Goal: Task Accomplishment & Management: Complete application form

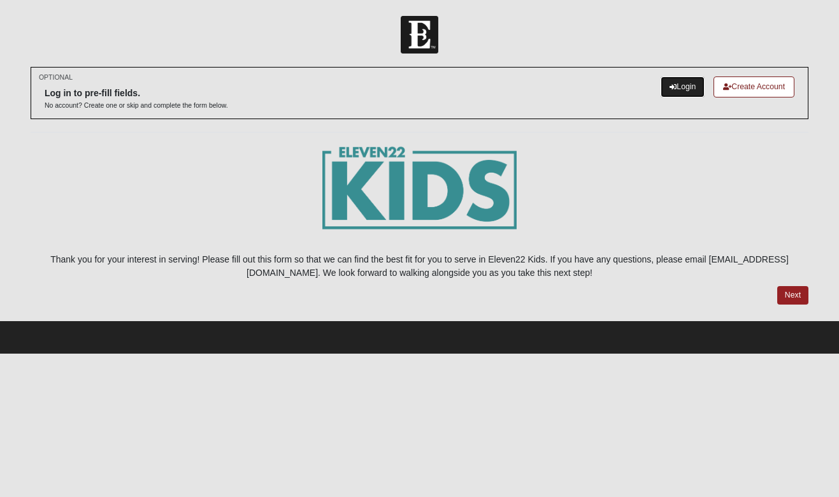
click at [677, 87] on link "Login" at bounding box center [683, 86] width 44 height 21
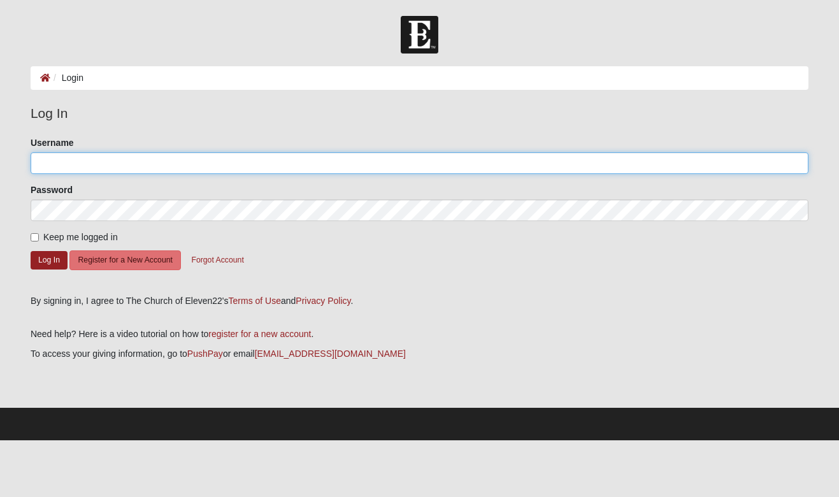
click at [381, 166] on input "Username" at bounding box center [420, 163] width 778 height 22
type input "amst"
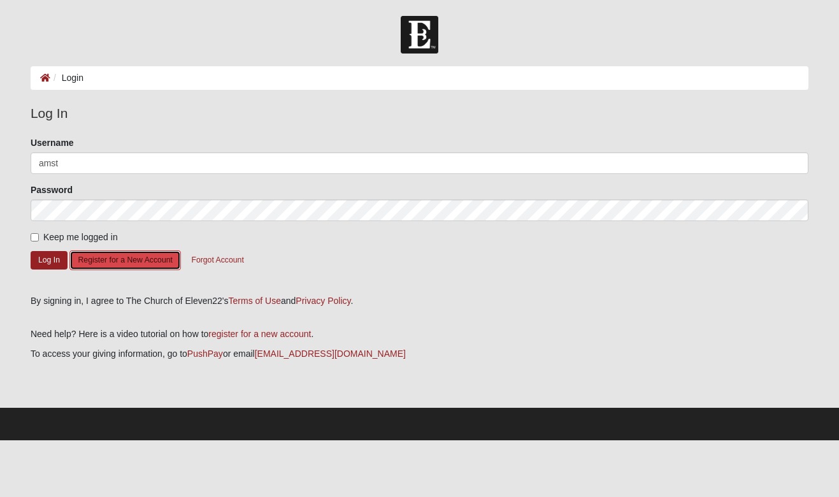
click at [153, 259] on button "Register for a New Account" at bounding box center [124, 260] width 111 height 20
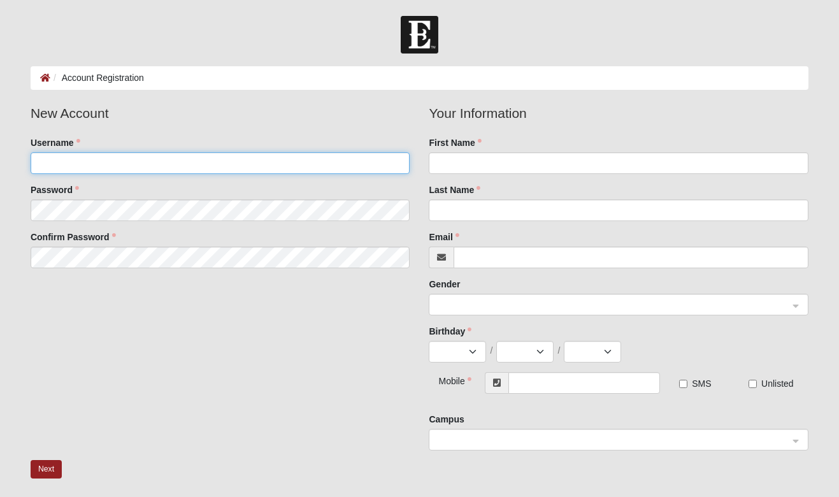
click at [148, 166] on input "Username" at bounding box center [221, 163] width 380 height 22
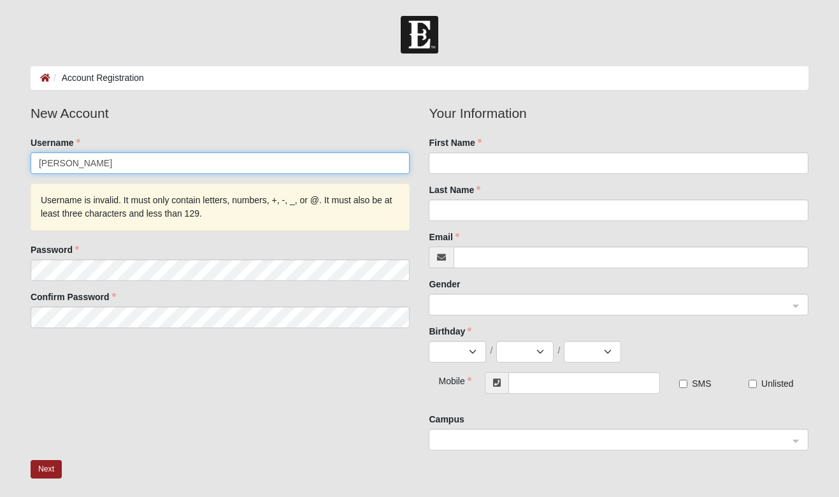
click at [129, 160] on input "Abigail" at bounding box center [221, 163] width 380 height 22
type input "A"
type input "amsteelman"
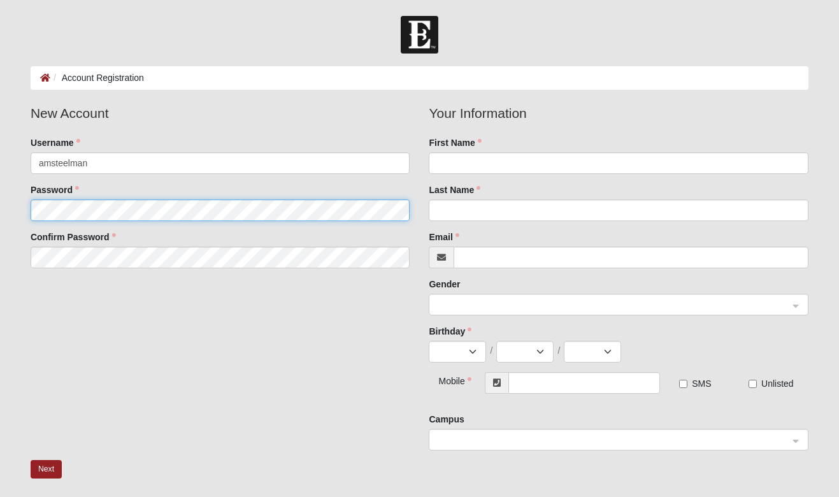
click at [134, 273] on fieldset "New Account Username amsteelman Password Confirm Password" at bounding box center [220, 190] width 399 height 175
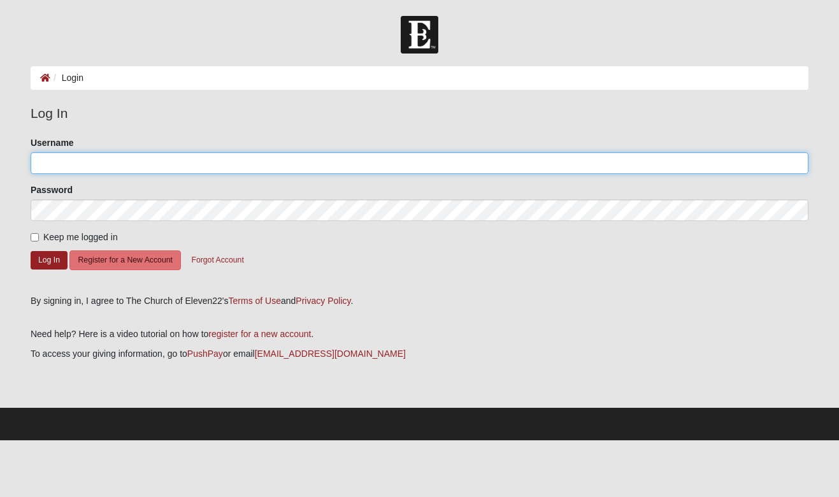
click at [83, 161] on input "Username" at bounding box center [420, 163] width 778 height 22
type input "amsteelman"
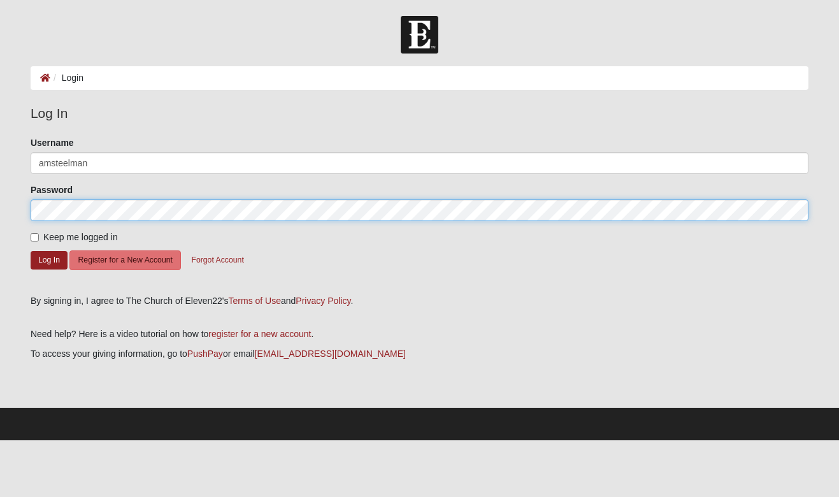
click at [31, 251] on button "Log In" at bounding box center [49, 260] width 37 height 18
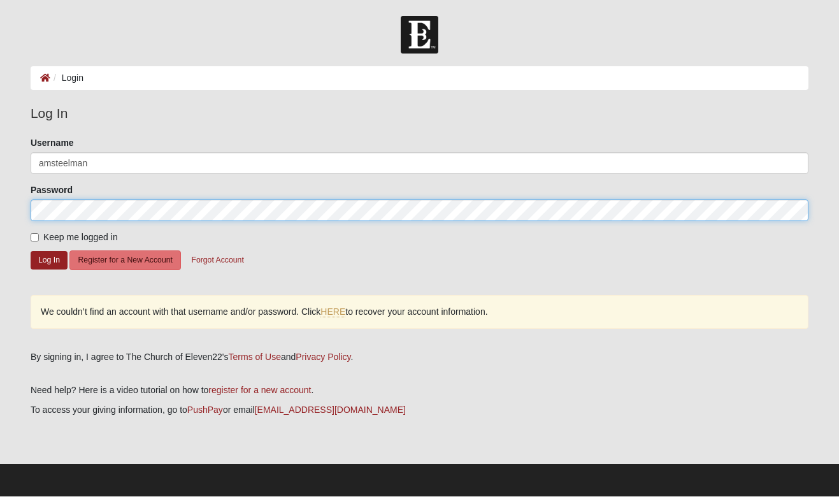
click at [18, 203] on form "Log In Login Login Error Log In Please correct the following: Username amsteelm…" at bounding box center [419, 256] width 839 height 480
click at [31, 251] on button "Log In" at bounding box center [49, 260] width 37 height 18
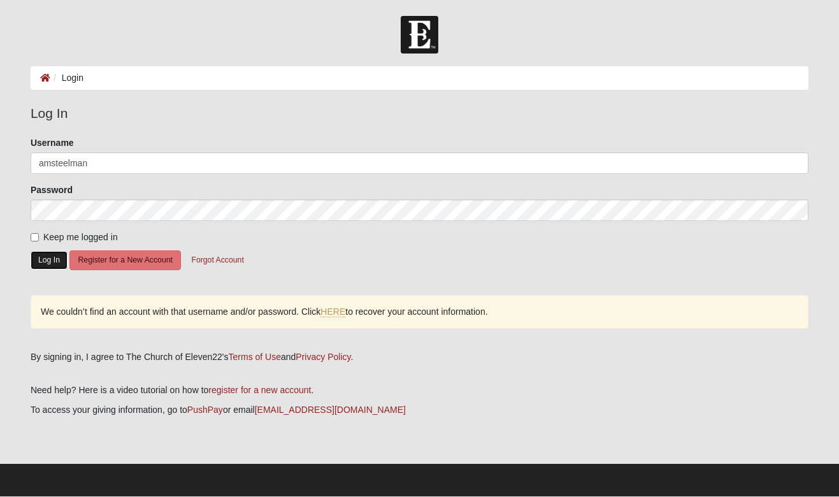
click at [50, 264] on button "Log In" at bounding box center [49, 260] width 37 height 18
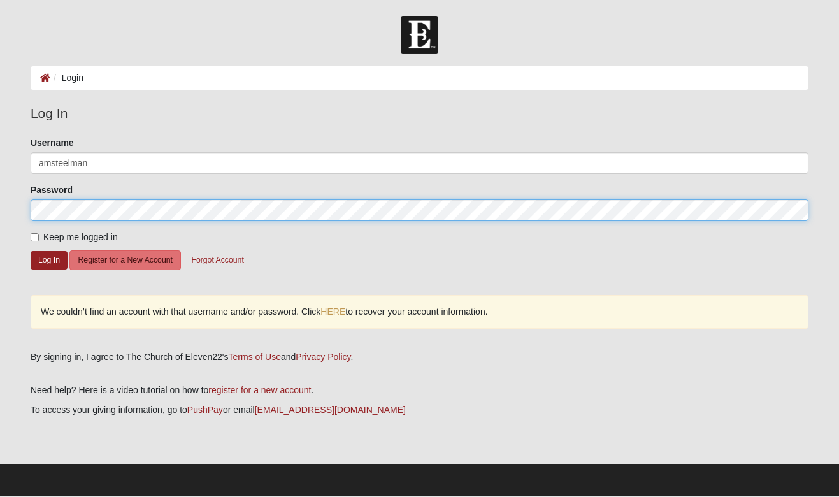
click at [0, 212] on html "Log In Login Login Error Log In Please correct the following: Username amsteelm…" at bounding box center [419, 248] width 839 height 496
click at [31, 251] on button "Log In" at bounding box center [49, 260] width 37 height 18
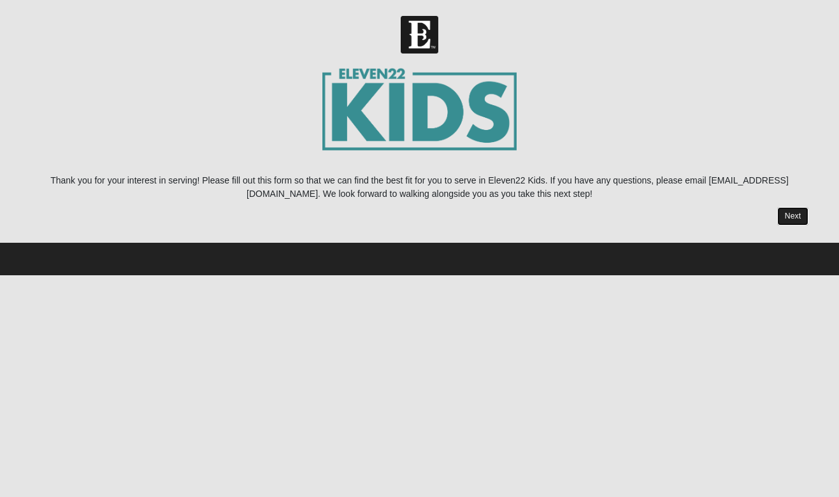
click at [796, 213] on link "Next" at bounding box center [792, 216] width 31 height 18
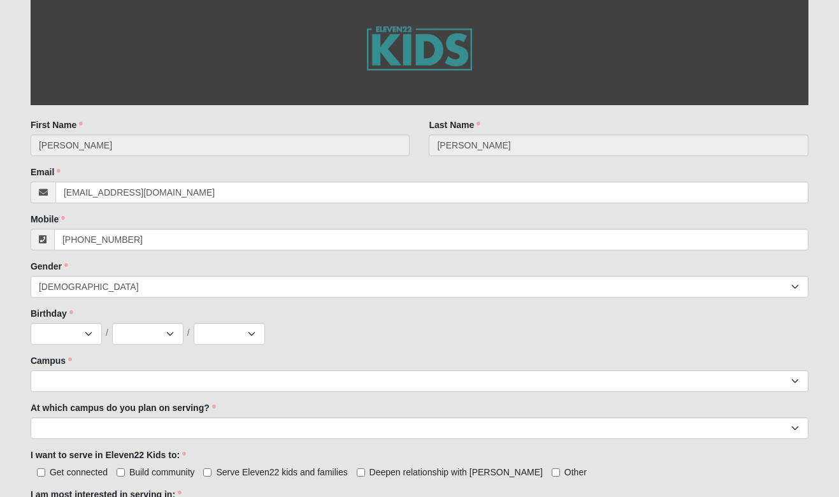
scroll to position [291, 0]
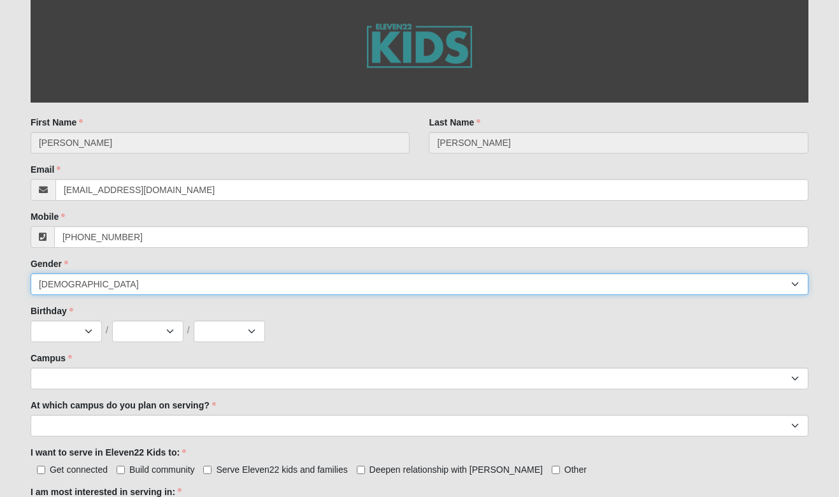
click at [171, 287] on select "[DEMOGRAPHIC_DATA] [DEMOGRAPHIC_DATA]" at bounding box center [420, 284] width 778 height 22
click at [31, 273] on select "[DEMOGRAPHIC_DATA] [DEMOGRAPHIC_DATA]" at bounding box center [420, 284] width 778 height 22
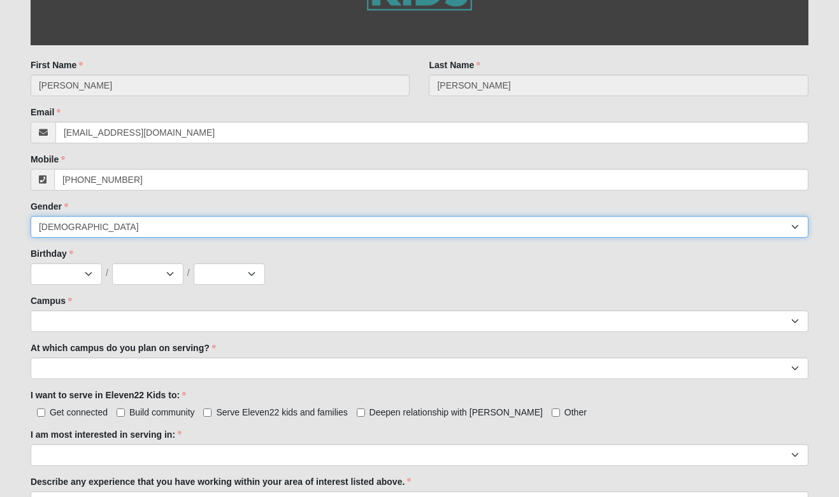
scroll to position [361, 0]
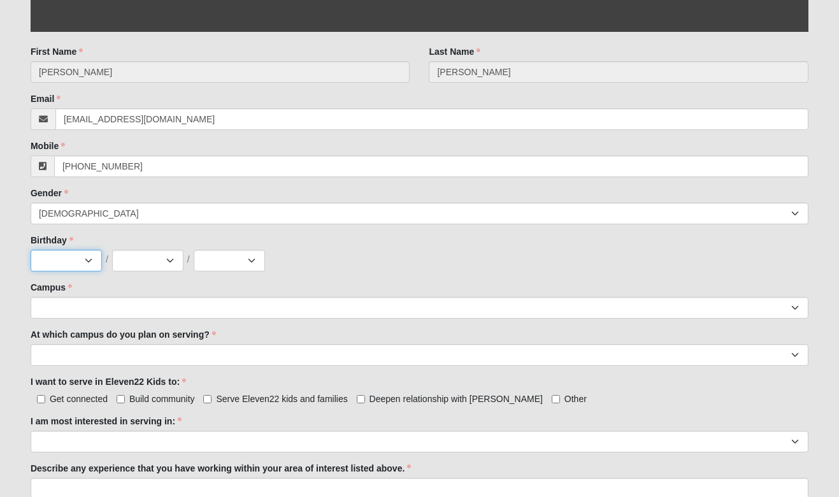
click at [76, 260] on select "Jan Feb Mar Apr May Jun [DATE] Aug Sep Oct Nov Dec" at bounding box center [66, 261] width 71 height 22
select select "4"
click at [31, 250] on select "Jan Feb Mar Apr May Jun [DATE] Aug Sep Oct Nov Dec" at bounding box center [66, 261] width 71 height 22
click at [157, 265] on select "1 2 3 4 5 6 7 8 9 10 11 12 13 14 15 16 17 18 19 20 21 22 23 24 25 26 27 28 29 3…" at bounding box center [147, 261] width 71 height 22
select select "4"
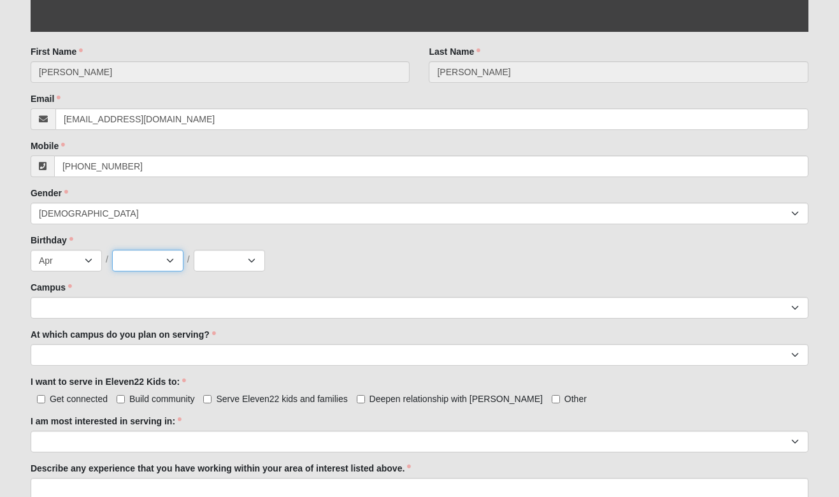
click at [112, 250] on select "1 2 3 4 5 6 7 8 9 10 11 12 13 14 15 16 17 18 19 20 21 22 23 24 25 26 27 28 29 3…" at bounding box center [147, 261] width 71 height 22
click at [244, 263] on select "2025 2024 2023 2022 2021 2020 2019 2018 2017 2016 2015 2014 2013 2012 2011 2010…" at bounding box center [229, 261] width 71 height 22
select select "2000"
click at [194, 250] on select "2025 2024 2023 2022 2021 2020 2019 2018 2017 2016 2015 2014 2013 2012 2011 2010…" at bounding box center [229, 261] width 71 height 22
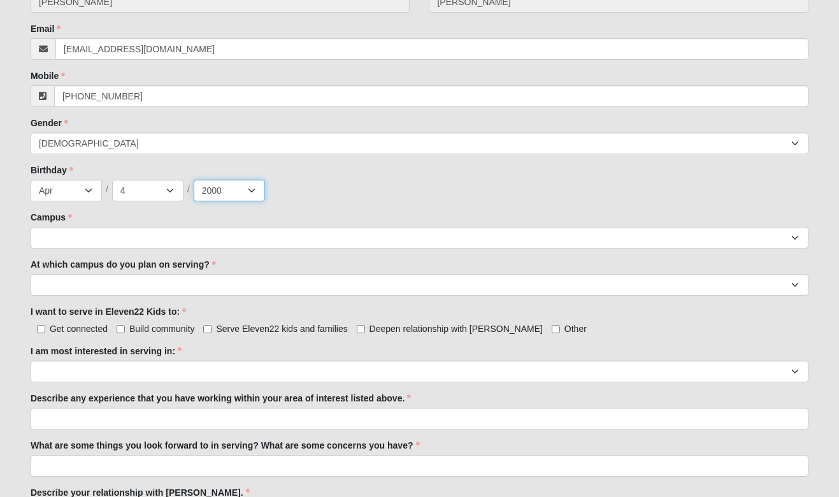
scroll to position [432, 0]
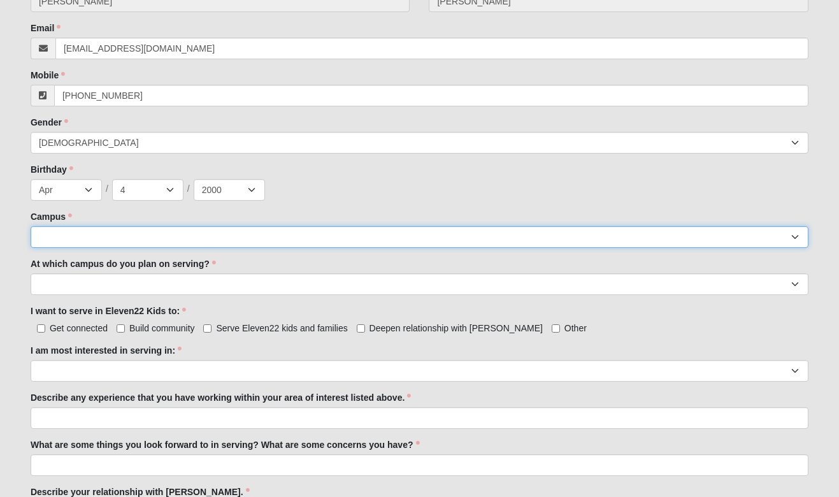
click at [167, 240] on select "Arlington Baymeadows Eleven22 Online Fleming Island Jesup Mandarin North Jax Or…" at bounding box center [420, 237] width 778 height 22
select select "3"
click at [31, 226] on select "Arlington Baymeadows Eleven22 Online Fleming Island Jesup Mandarin North Jax Or…" at bounding box center [420, 237] width 778 height 22
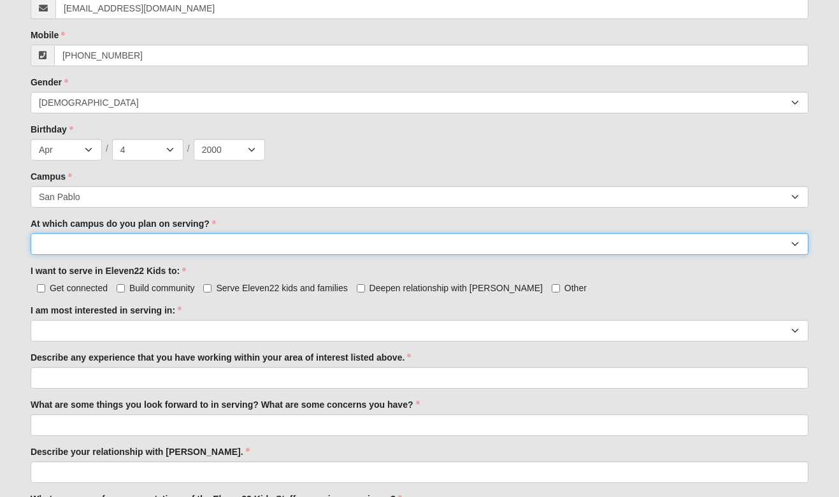
click at [86, 238] on select "Arlington Baymeadows Fleming Island Jesup Mandarin North Jax Orange Park Palatk…" at bounding box center [420, 244] width 778 height 22
select select "San Pablo"
click at [31, 233] on select "Arlington Baymeadows Fleming Island Jesup Mandarin North Jax Orange Park Palatk…" at bounding box center [420, 244] width 778 height 22
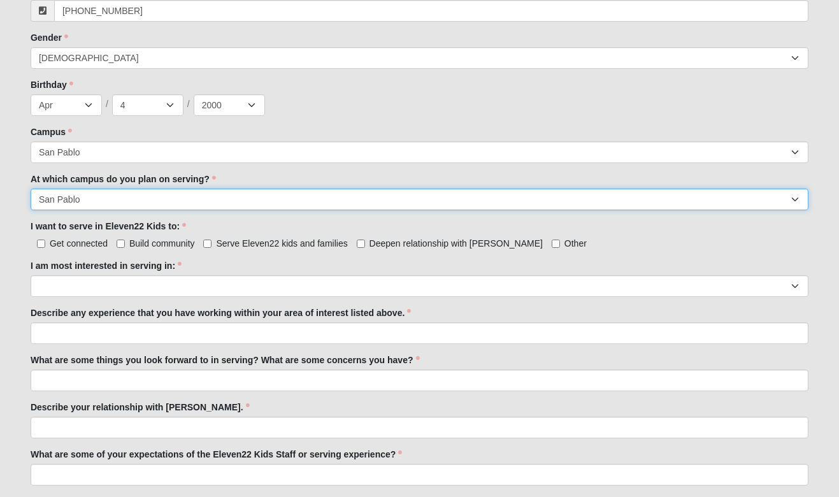
scroll to position [528, 0]
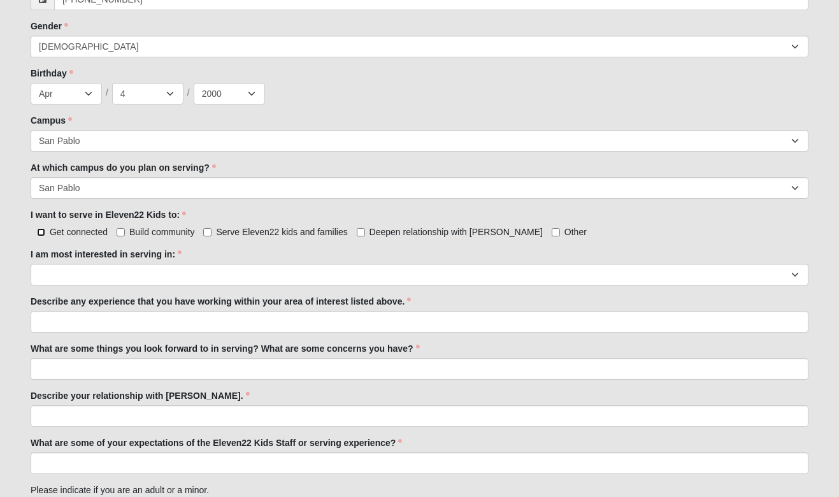
click at [42, 229] on input "Get connected" at bounding box center [41, 232] width 8 height 8
checkbox input "true"
click at [123, 232] on input "Build community" at bounding box center [121, 232] width 8 height 8
checkbox input "true"
click at [205, 235] on input "Serve Eleven22 kids and families" at bounding box center [207, 232] width 8 height 8
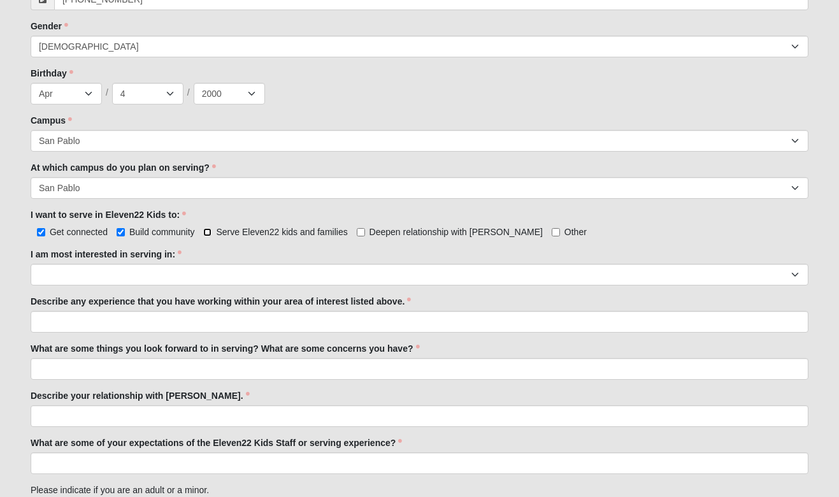
checkbox input "true"
click at [361, 233] on input "Deepen relationship with Jesus" at bounding box center [361, 232] width 8 height 8
checkbox input "true"
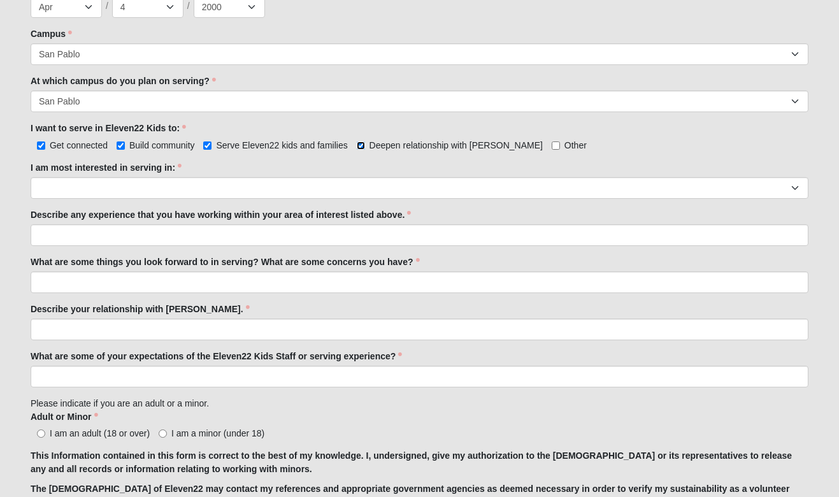
scroll to position [626, 0]
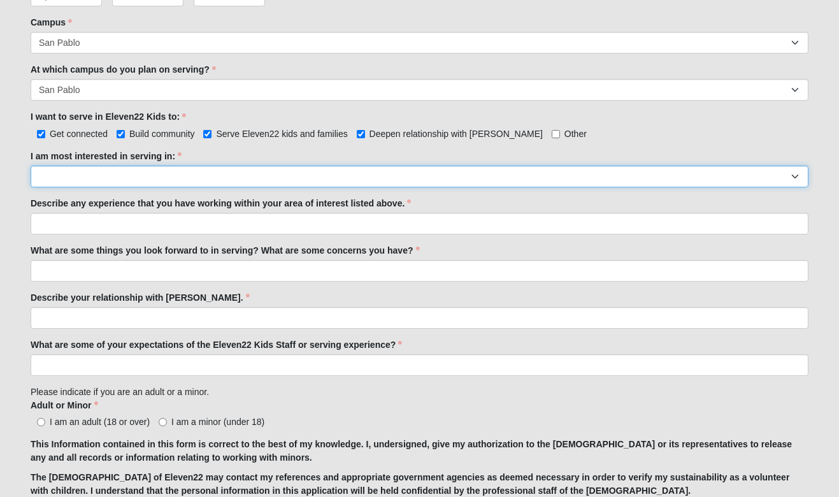
click at [296, 166] on select "Registration Tour Guide Preschool Disciple Group Leader Elementary Disciple Gro…" at bounding box center [420, 177] width 778 height 22
select select "Classroom Buddy"
click at [31, 166] on select "Registration Tour Guide Preschool Disciple Group Leader Elementary Disciple Gro…" at bounding box center [420, 177] width 778 height 22
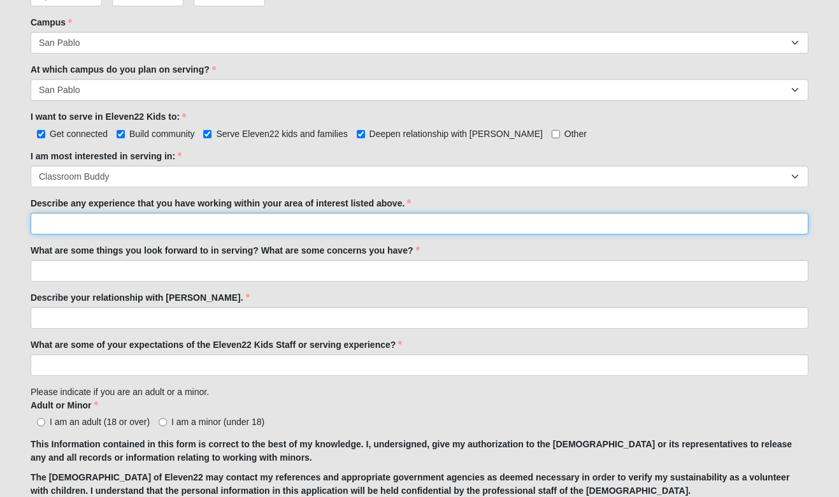
click at [185, 219] on input "Describe any experience that you have working within your area of interest list…" at bounding box center [420, 224] width 778 height 22
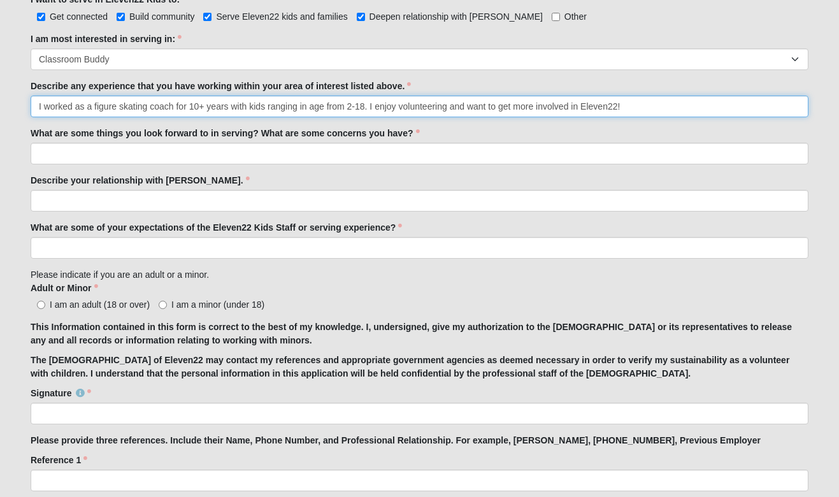
scroll to position [714, 0]
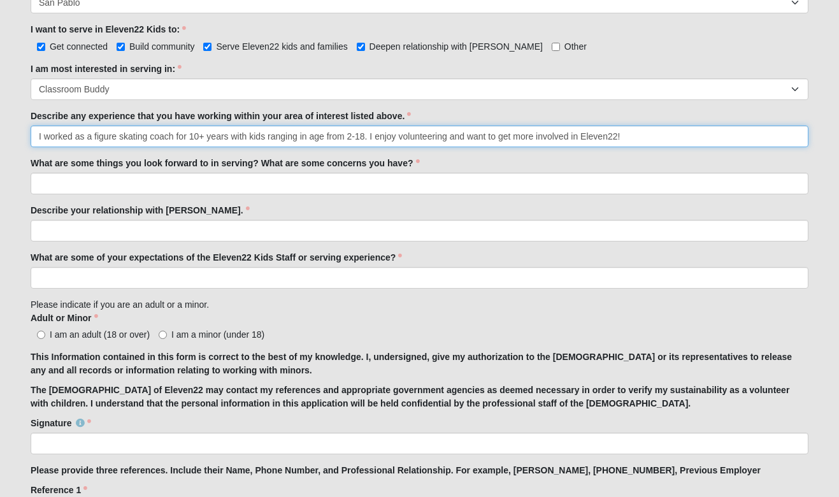
type input "I worked as a figure skating coach for 10+ years with kids ranging in age from …"
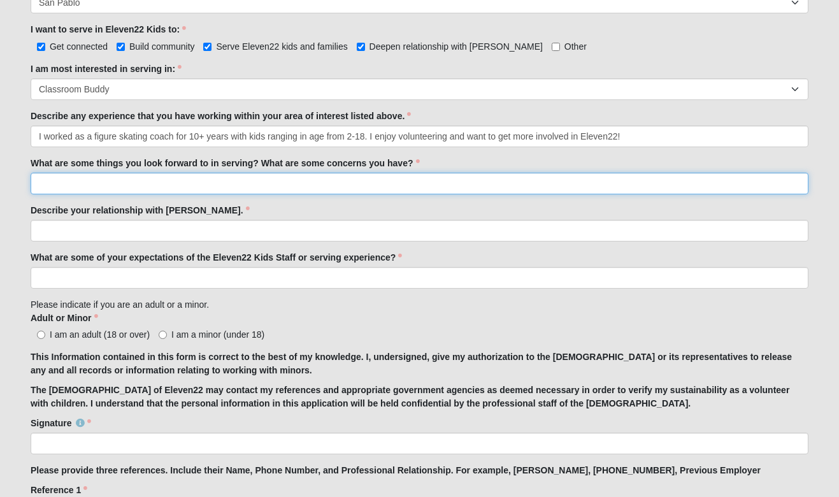
click at [130, 175] on input "What are some things you look forward to in serving? What are some concerns you…" at bounding box center [420, 184] width 778 height 22
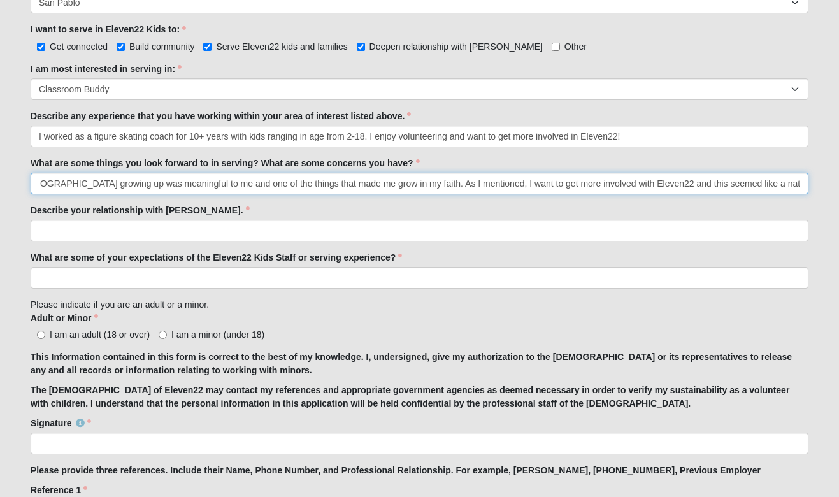
scroll to position [0, 117]
type input "The kids ministry at my church growing up was meaningful to me and one of the t…"
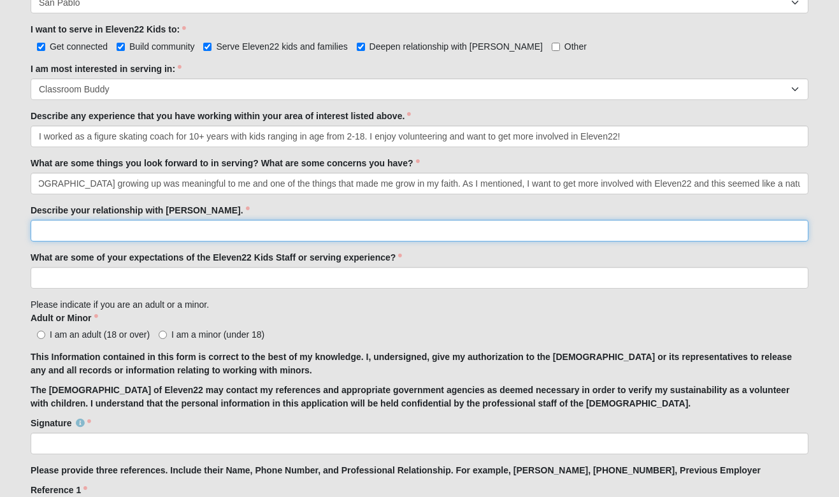
scroll to position [0, 0]
click at [168, 233] on input "Describe your relationship with Jesus." at bounding box center [420, 231] width 778 height 22
type input "m"
click at [182, 234] on input "My relationship with Jesus has shifted a lot in the past 5 years. I" at bounding box center [420, 231] width 778 height 22
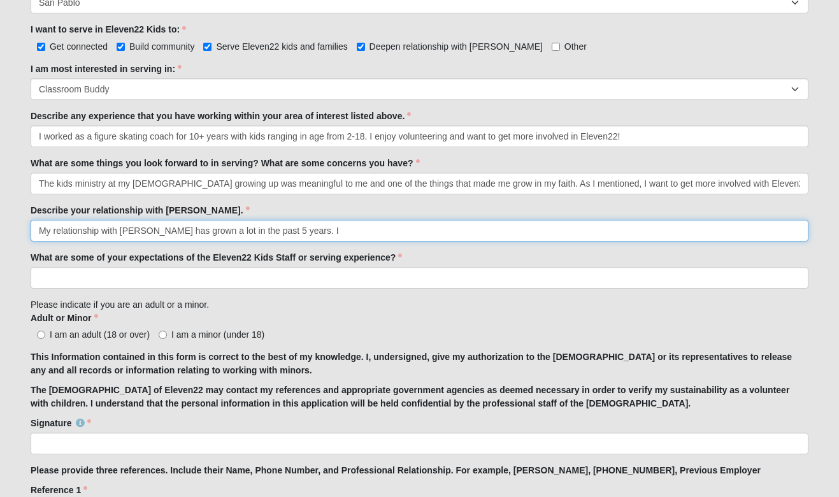
click at [306, 228] on input "My relationship with Jesus has grown a lot in the past 5 years. I" at bounding box center [420, 231] width 778 height 22
drag, startPoint x: 802, startPoint y: 232, endPoint x: 600, endPoint y: 230, distance: 202.0
click at [600, 230] on input "My relationship with Jesus has grown a lot in the past 5 years. I grew up in ch…" at bounding box center [420, 231] width 778 height 22
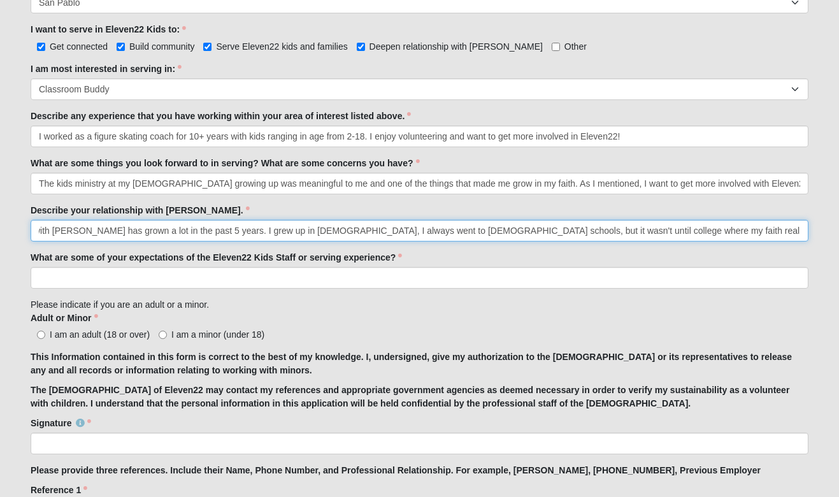
click at [175, 228] on input "My relationship with Jesus has grown a lot in the past 5 years. I grew up in ch…" at bounding box center [420, 231] width 778 height 22
click at [804, 234] on input "My relationship with Jesus has grown a lot in the past 5 years. I grew up in ch…" at bounding box center [420, 231] width 778 height 22
type input "My relationship with Jesus has grown a lot in the past 5 years. I grew up in ch…"
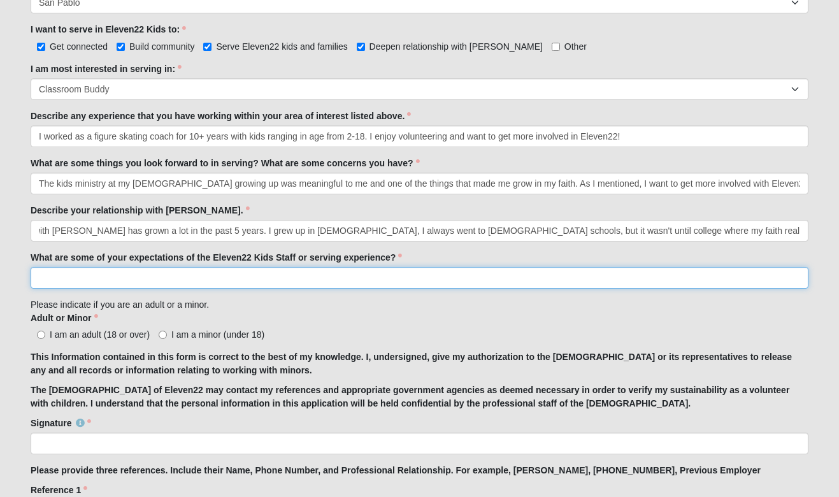
scroll to position [0, 0]
click at [469, 268] on input "What are some of your expectations of the Eleven22 Kids Staff or serving experi…" at bounding box center [420, 278] width 778 height 22
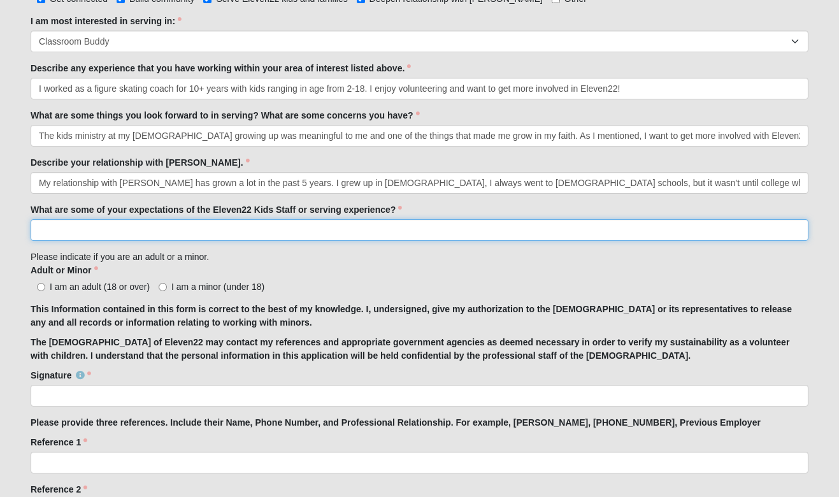
scroll to position [774, 0]
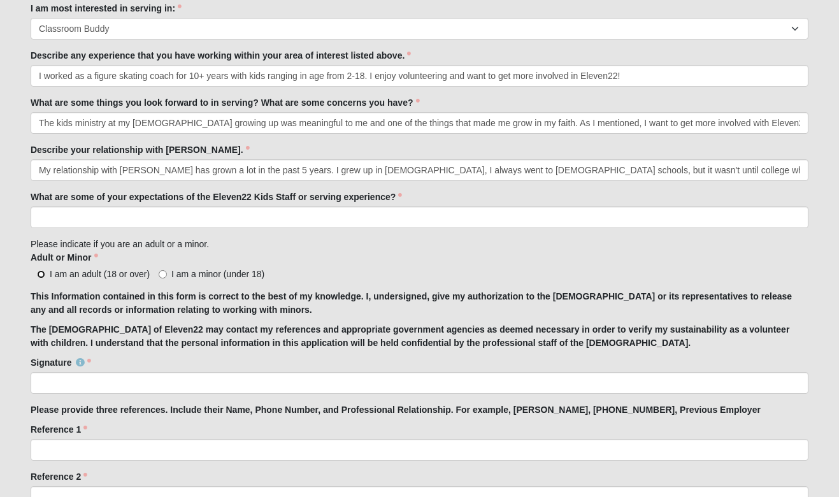
click at [42, 272] on input "I am an adult (18 or over)" at bounding box center [41, 274] width 8 height 8
radio input "true"
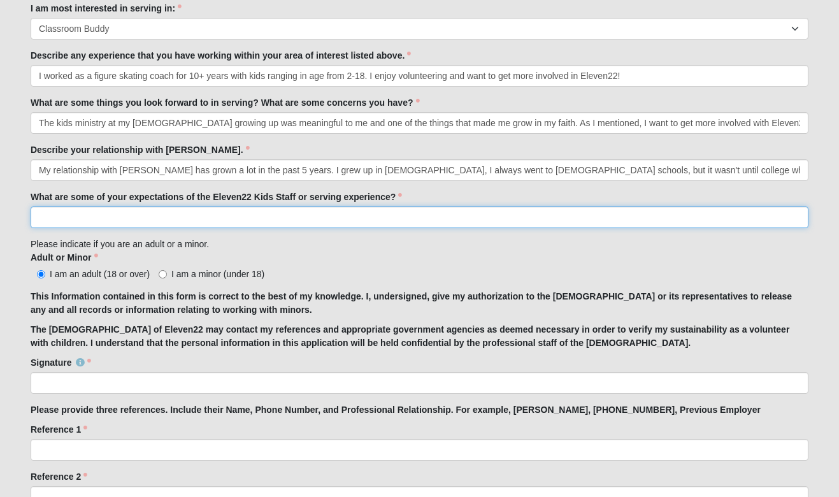
click at [78, 217] on input "What are some of your expectations of the Eleven22 Kids Staff or serving experi…" at bounding box center [420, 217] width 778 height 22
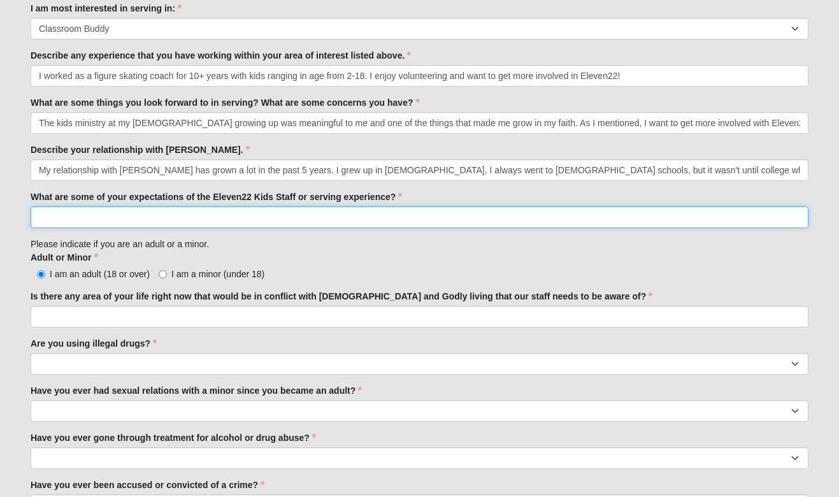
click at [73, 213] on input "What are some of your expectations of the Eleven22 Kids Staff or serving experi…" at bounding box center [420, 217] width 778 height 22
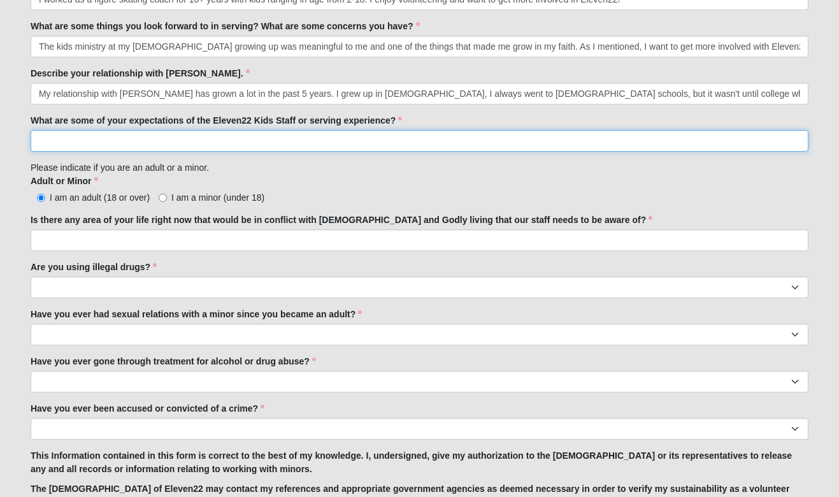
scroll to position [828, 0]
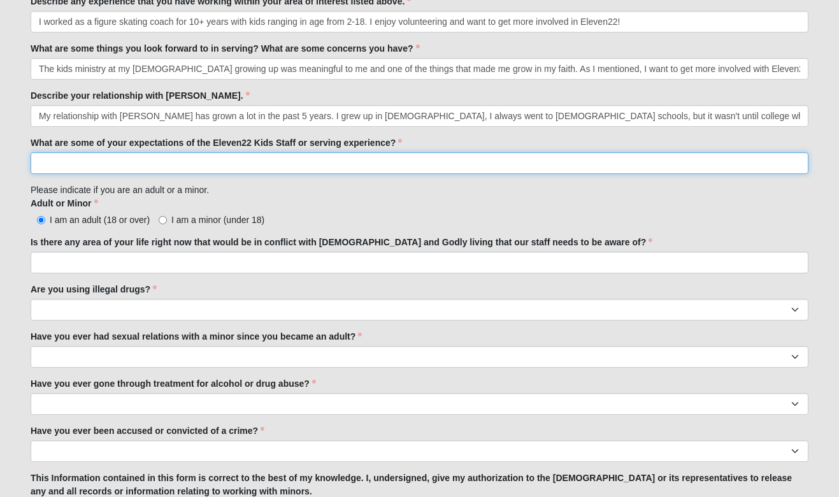
click at [68, 166] on input "What are some of your expectations of the Eleven22 Kids Staff or serving experi…" at bounding box center [420, 163] width 778 height 22
type input "I"
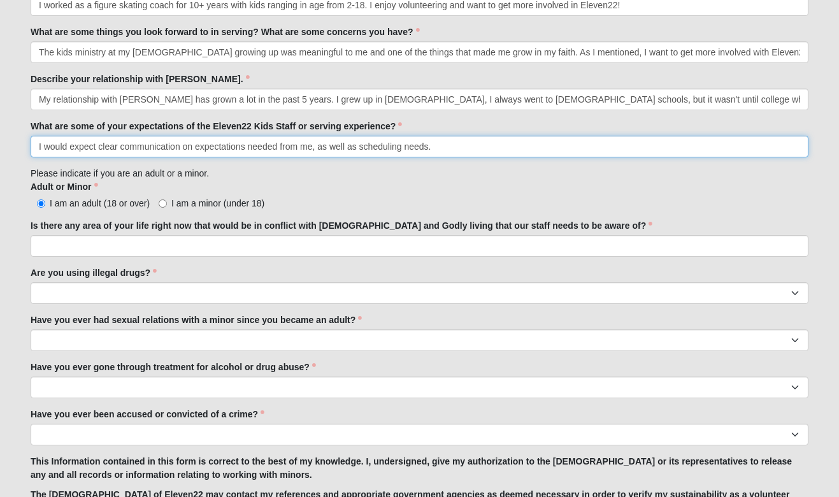
scroll to position [847, 0]
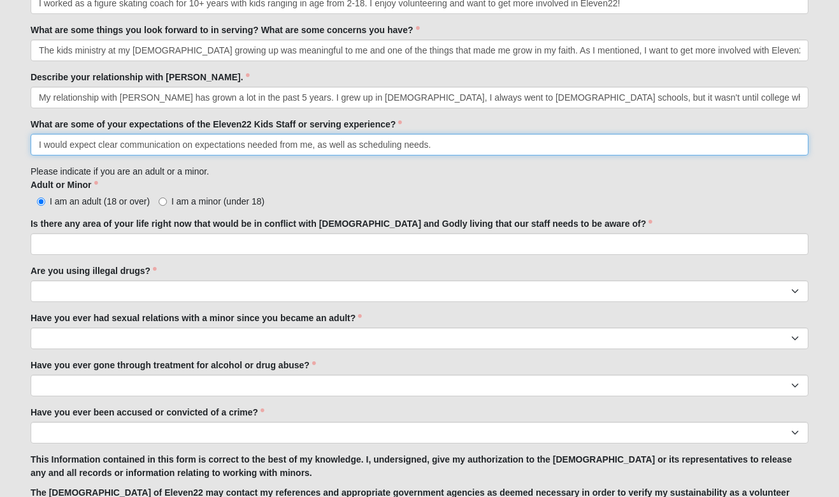
type input "I would expect clear communication on expectations needed from me, as well as s…"
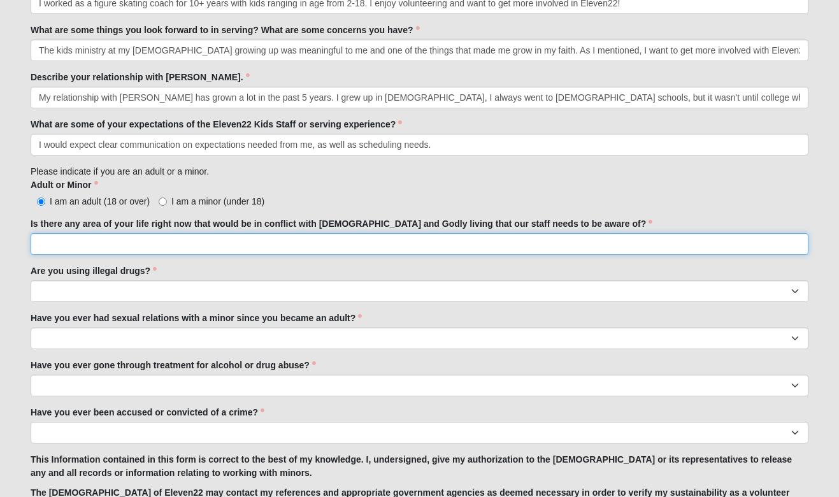
click at [97, 250] on input "Is there any area of your life right now that would be in conflict with biblica…" at bounding box center [420, 244] width 778 height 22
click at [238, 242] on input "I certainly will never claim to be a perfect" at bounding box center [420, 244] width 778 height 22
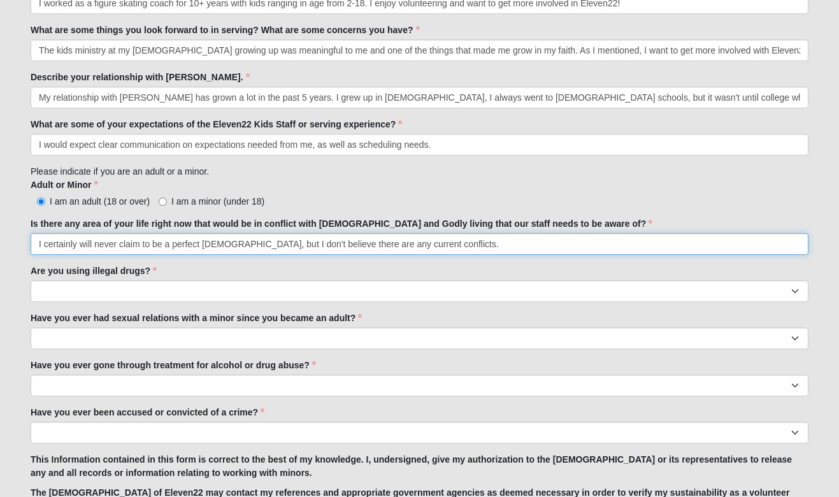
click at [390, 247] on input "I certainly will never claim to be a perfect Christian, but I don't believe the…" at bounding box center [420, 244] width 778 height 22
type input "I certainly will never claim to be a perfect Christian, but I don't believe the…"
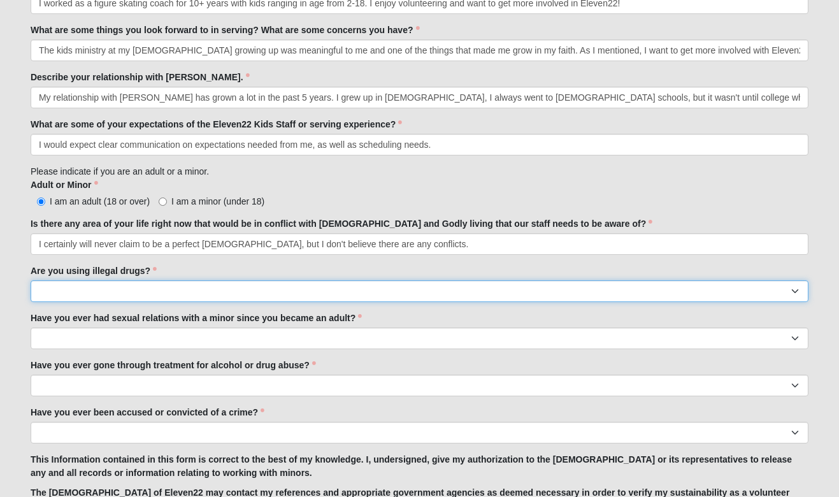
click at [240, 291] on select "Yes No" at bounding box center [420, 291] width 778 height 22
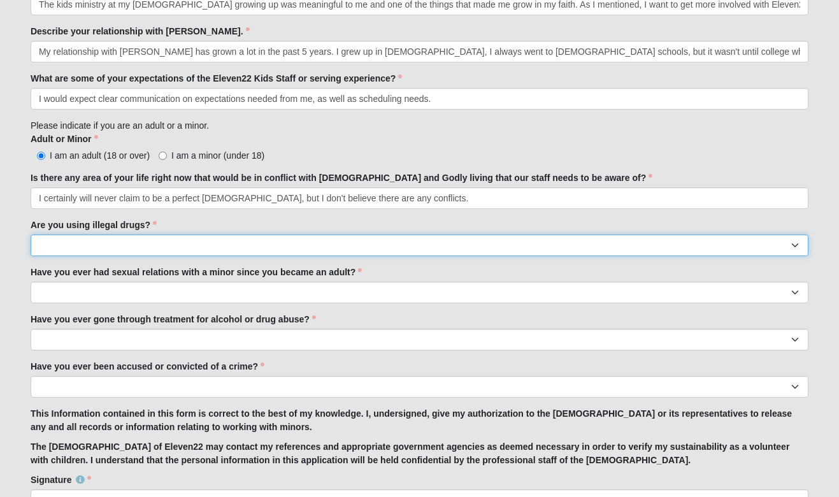
scroll to position [906, 0]
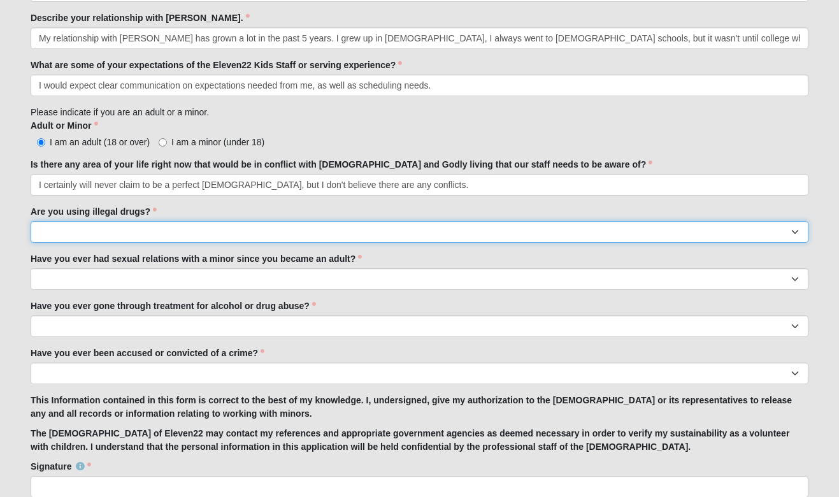
click at [200, 229] on select "Yes No" at bounding box center [420, 232] width 778 height 22
select select "No"
click at [31, 221] on select "Yes No" at bounding box center [420, 232] width 778 height 22
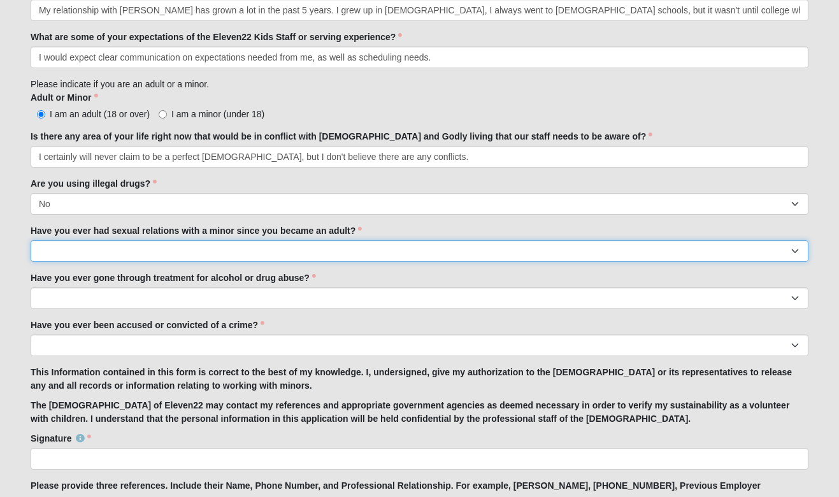
click at [171, 250] on select "Yes No" at bounding box center [420, 251] width 778 height 22
select select "No"
click at [31, 240] on select "Yes No" at bounding box center [420, 251] width 778 height 22
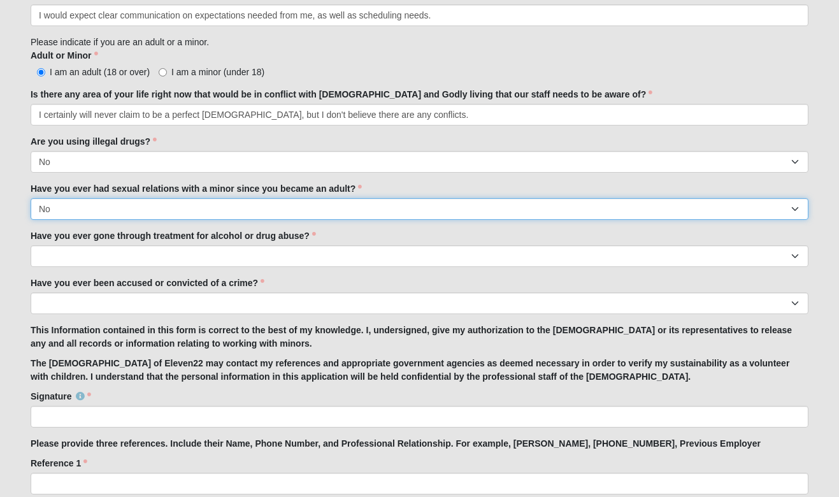
scroll to position [979, 0]
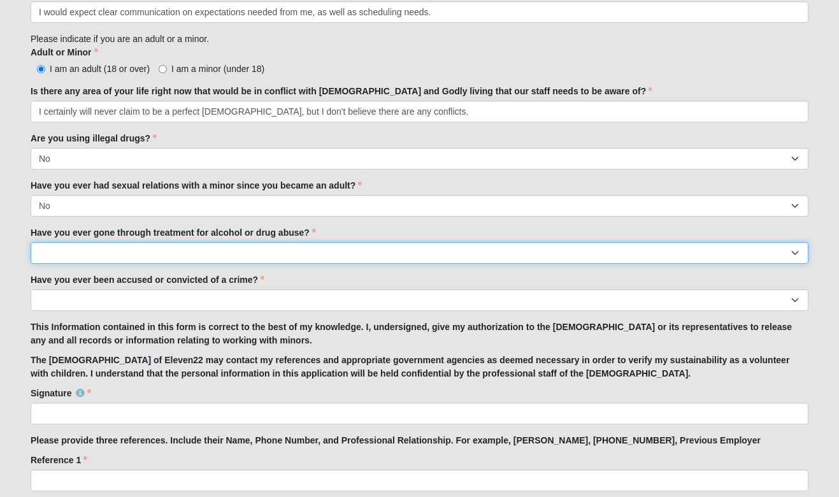
click at [124, 244] on select "Yes No" at bounding box center [420, 253] width 778 height 22
select select "No"
click at [31, 242] on select "Yes No" at bounding box center [420, 253] width 778 height 22
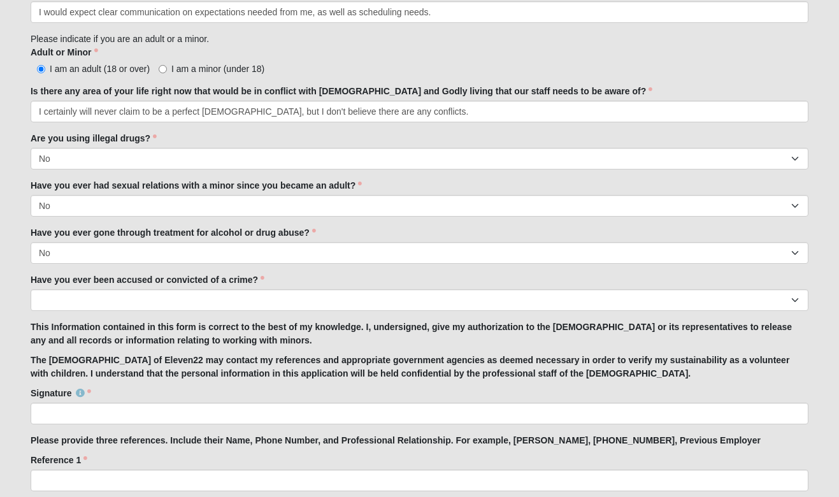
click at [97, 288] on div "Have you ever been accused or convicted of a crime? Yes No Have you ever been a…" at bounding box center [420, 292] width 778 height 38
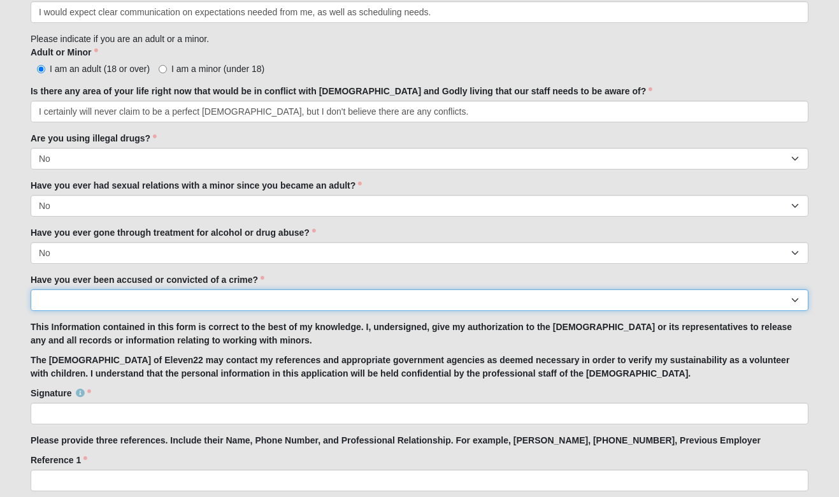
click at [92, 296] on select "Yes No" at bounding box center [420, 300] width 778 height 22
select select "No"
click at [31, 289] on select "Yes No" at bounding box center [420, 300] width 778 height 22
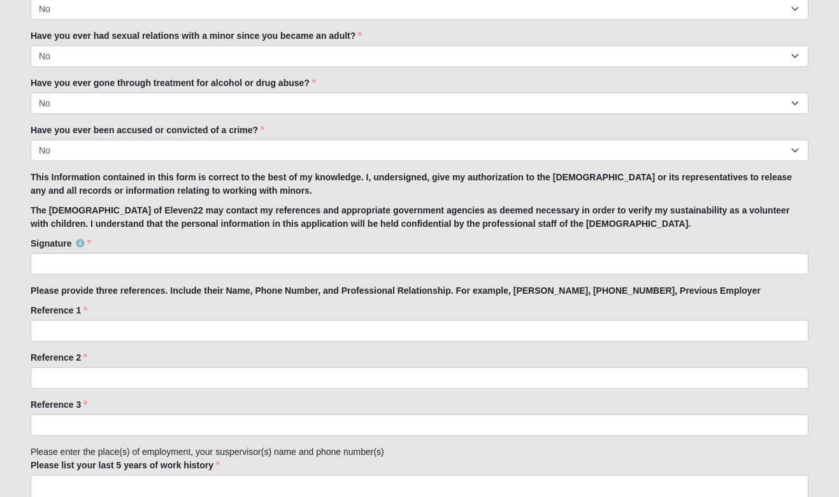
scroll to position [1130, 0]
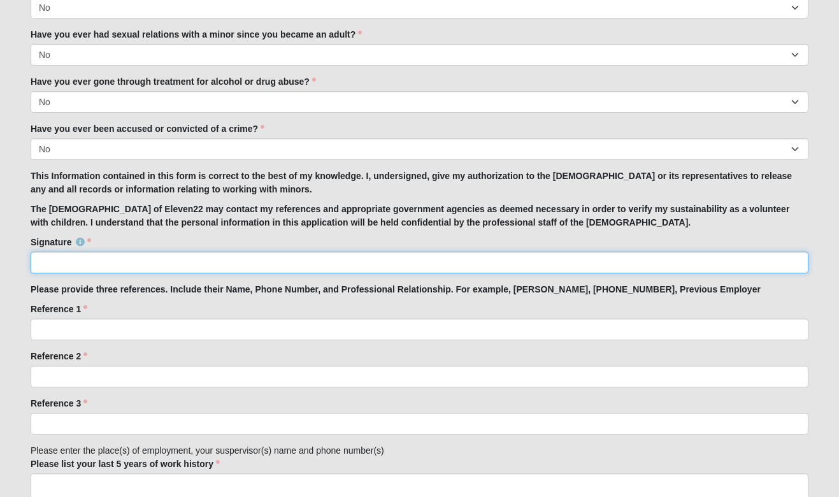
click at [96, 257] on input "Signature" at bounding box center [420, 263] width 778 height 22
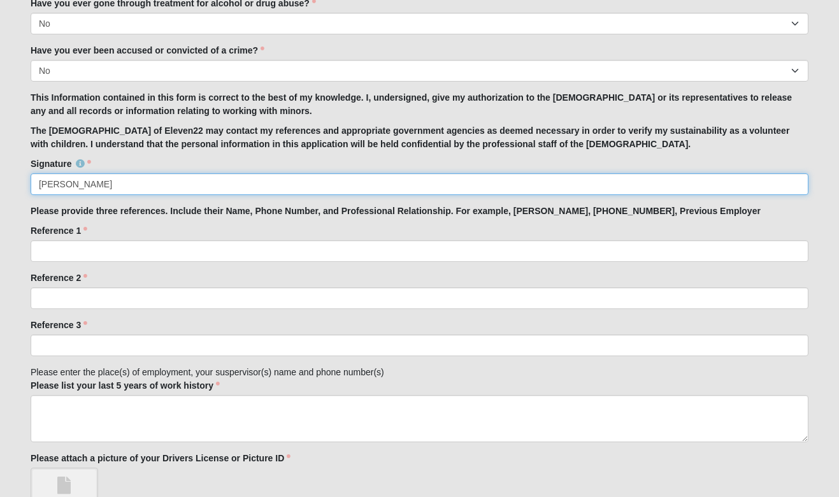
scroll to position [1207, 0]
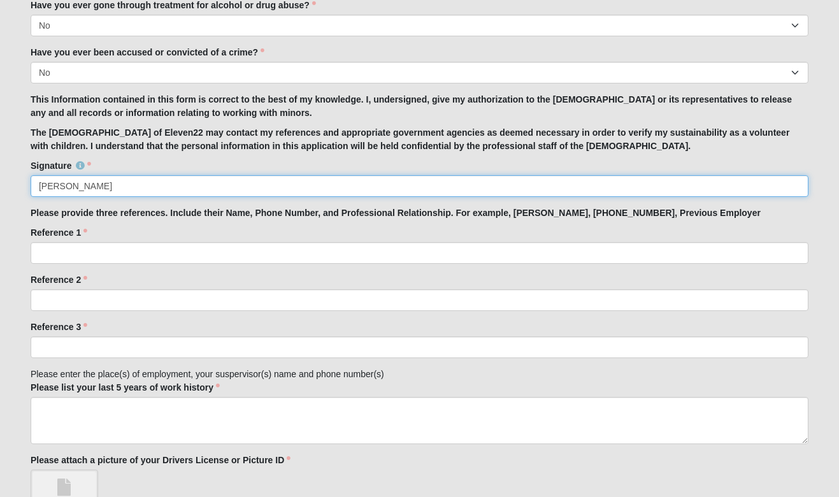
type input "Abigail Steelman"
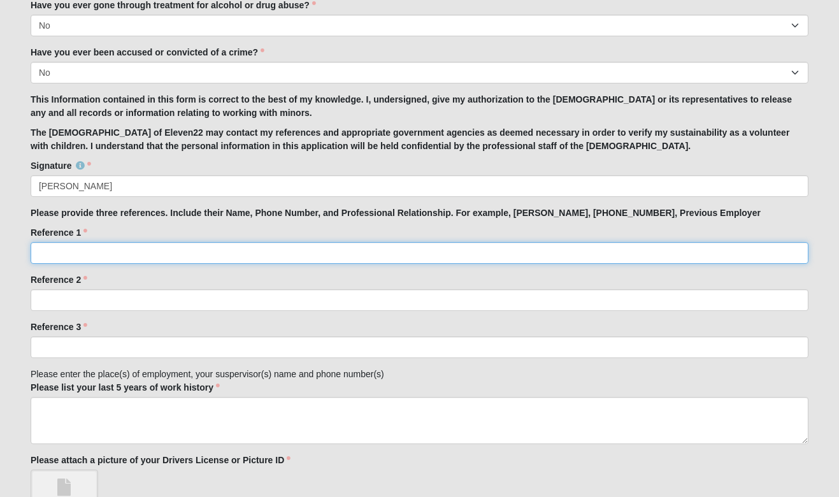
click at [80, 252] on input "Reference 1" at bounding box center [420, 253] width 778 height 22
type input "Toni Hickey - Professional Skating Coach - 217-741-5024"
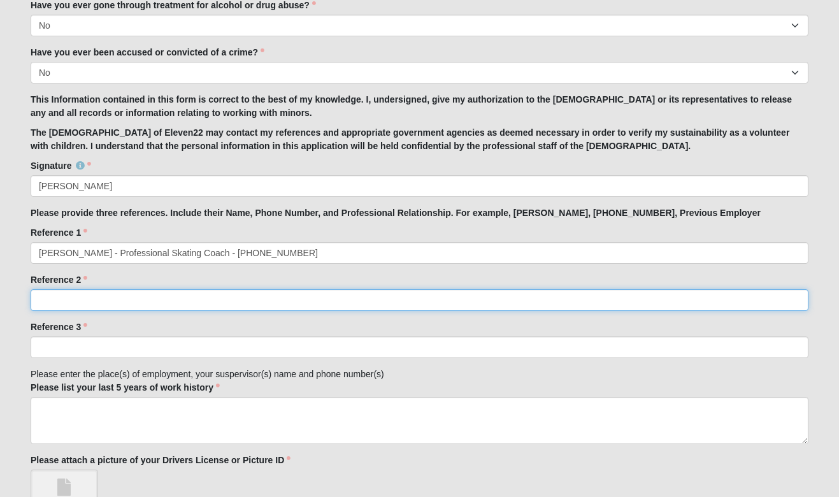
click at [183, 303] on input "Reference 2" at bounding box center [420, 300] width 778 height 22
type input "Kaitlin Yuille - 434-338-9635"
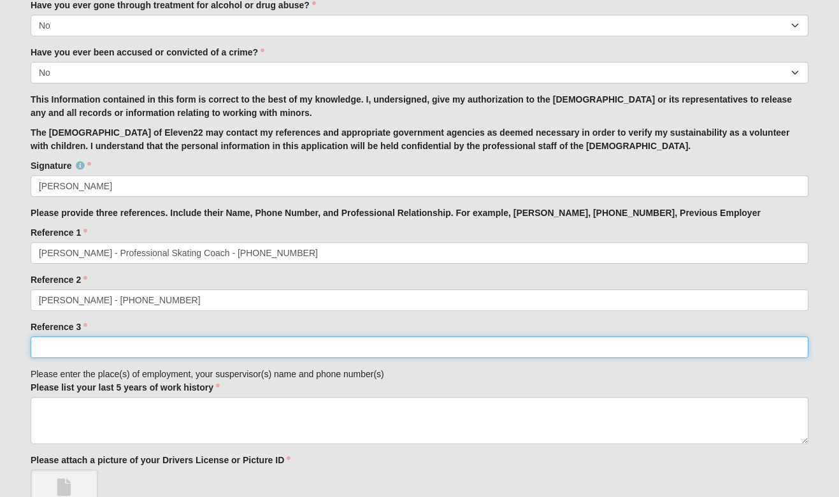
click at [169, 343] on input "Reference 3" at bounding box center [420, 347] width 778 height 22
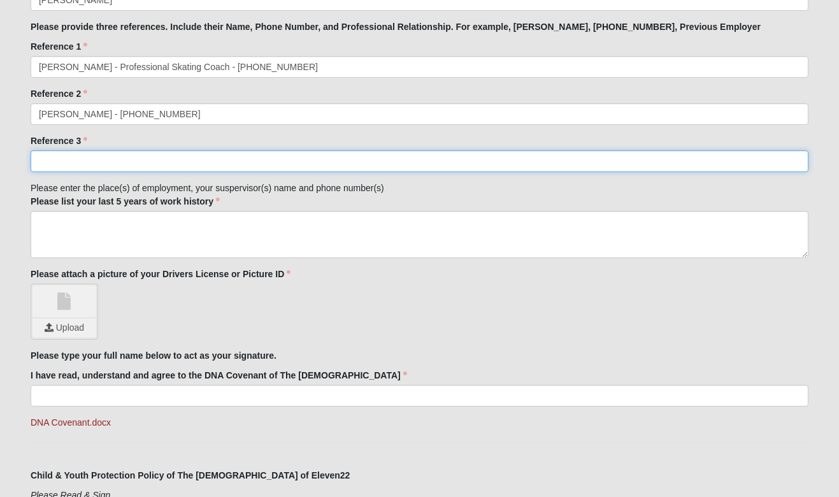
scroll to position [1408, 0]
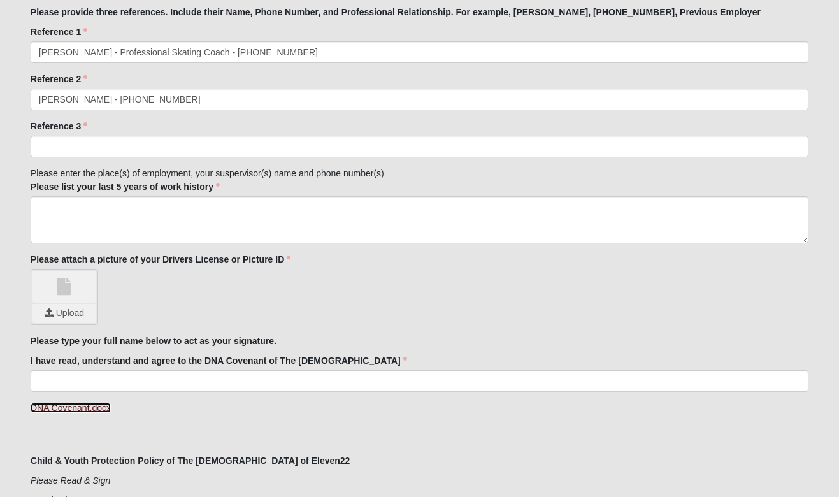
click at [71, 407] on link "DNA Covenant.docx" at bounding box center [71, 408] width 80 height 10
